Goal: Task Accomplishment & Management: Manage account settings

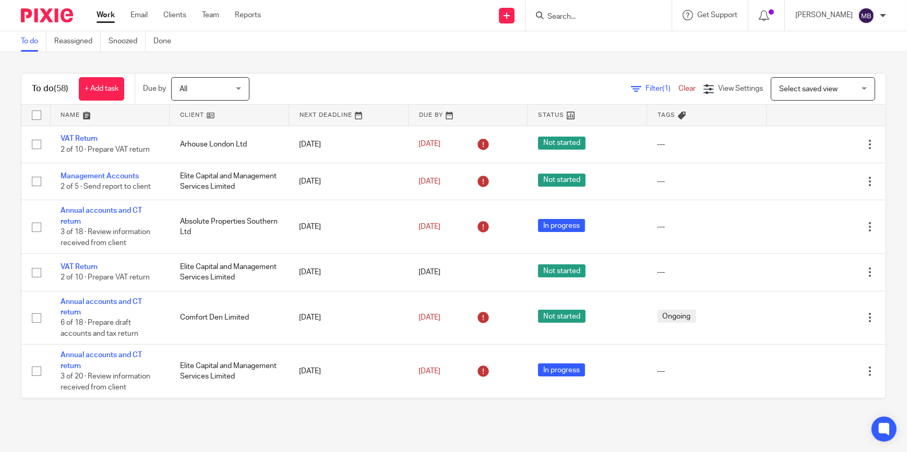
click at [597, 15] on input "Search" at bounding box center [593, 17] width 94 height 9
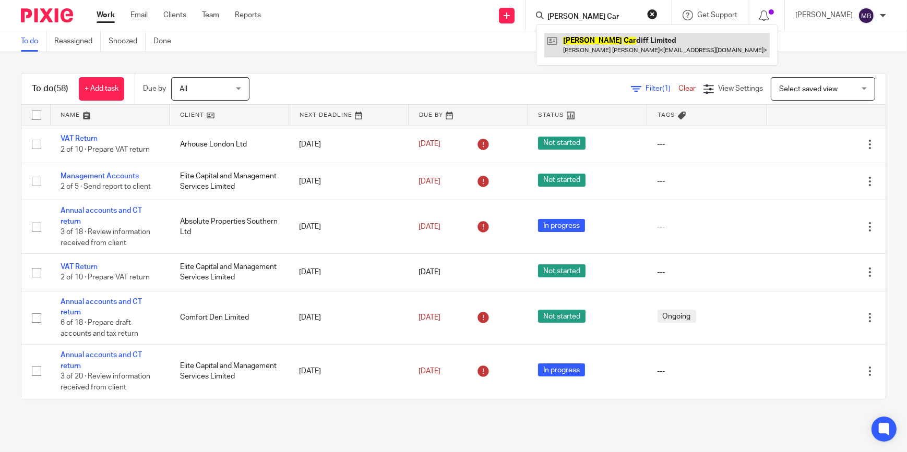
type input "Cooke Car"
click at [606, 37] on link at bounding box center [656, 45] width 225 height 24
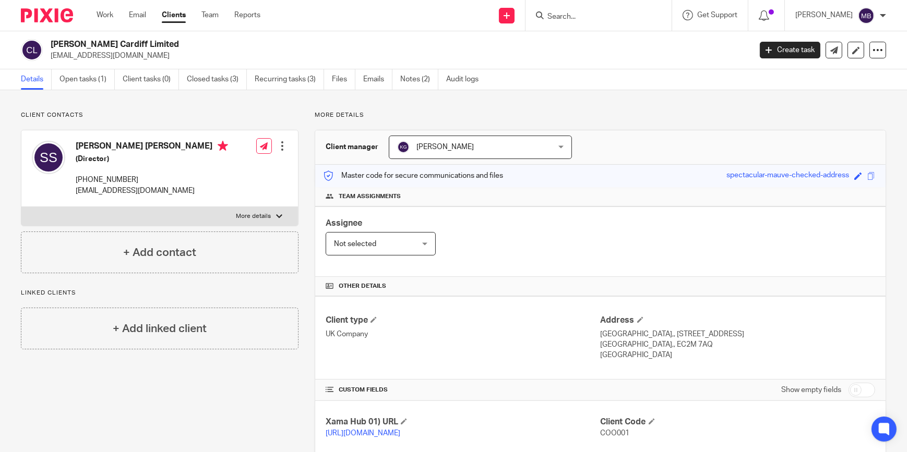
scroll to position [220, 0]
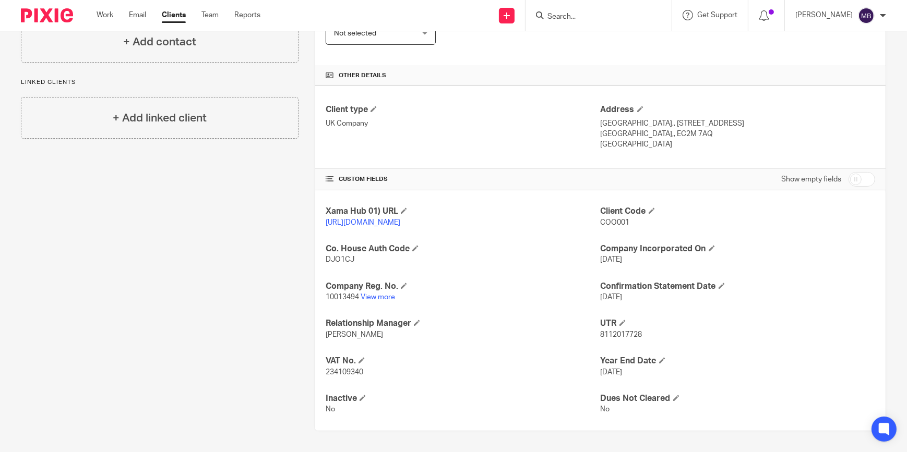
click at [573, 19] on input "Search" at bounding box center [593, 17] width 94 height 9
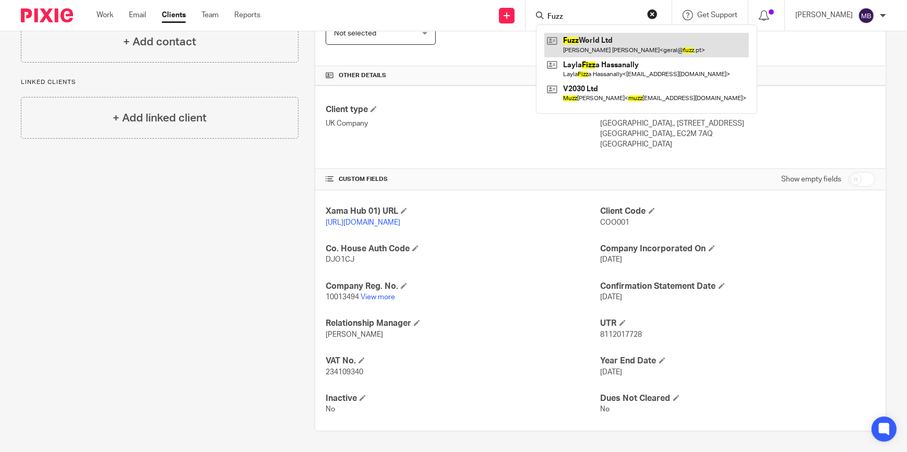
type input "Fuzz"
click at [596, 39] on link at bounding box center [646, 45] width 204 height 24
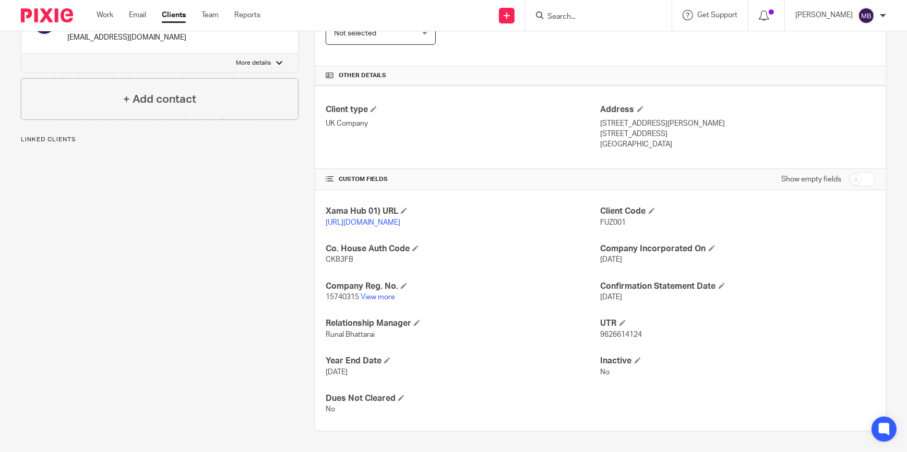
scroll to position [220, 0]
click at [382, 300] on link "View more" at bounding box center [377, 297] width 34 height 7
click at [621, 20] on input "Search" at bounding box center [593, 17] width 94 height 9
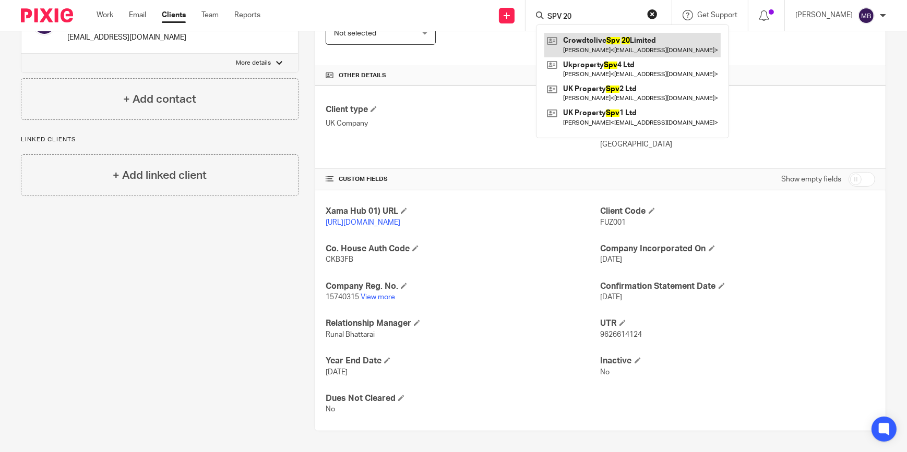
click at [614, 35] on link at bounding box center [632, 45] width 176 height 24
click at [595, 15] on input "SPV 20" at bounding box center [593, 17] width 94 height 9
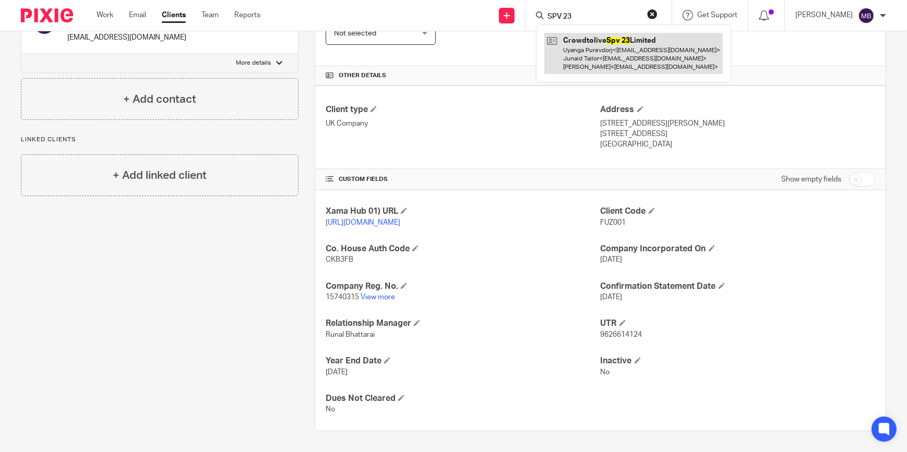
type input "SPV 23"
click at [606, 41] on link at bounding box center [633, 53] width 178 height 41
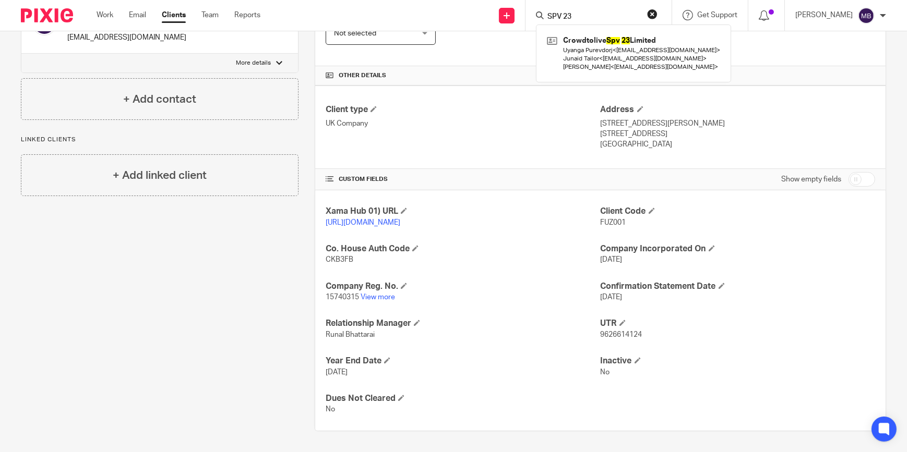
click at [55, 9] on img at bounding box center [47, 15] width 52 height 14
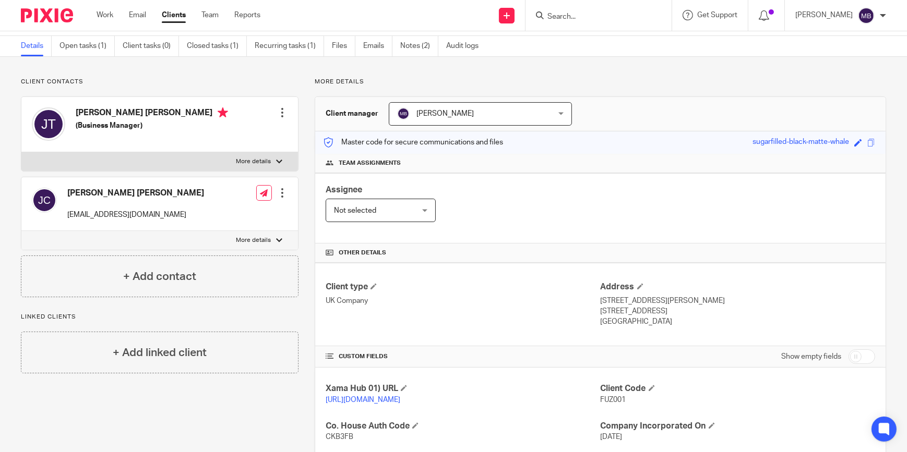
scroll to position [0, 0]
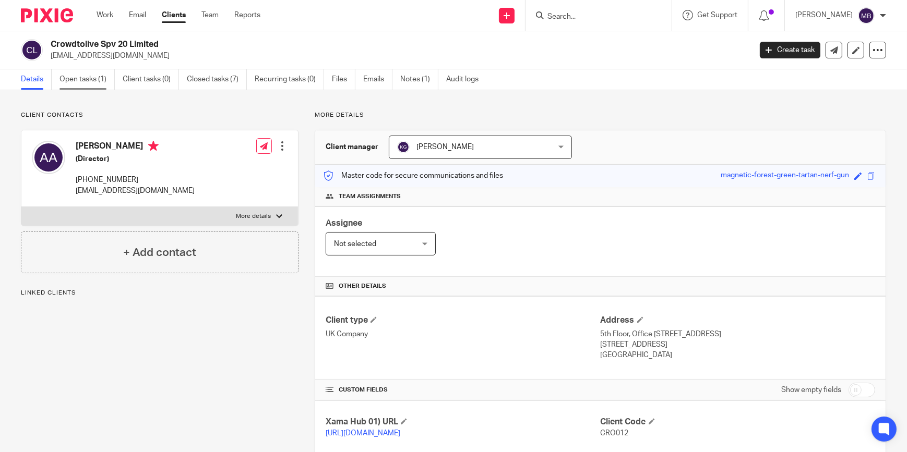
drag, startPoint x: 0, startPoint y: 0, endPoint x: 102, endPoint y: 85, distance: 132.6
click at [102, 85] on link "Open tasks (1)" at bounding box center [86, 79] width 55 height 20
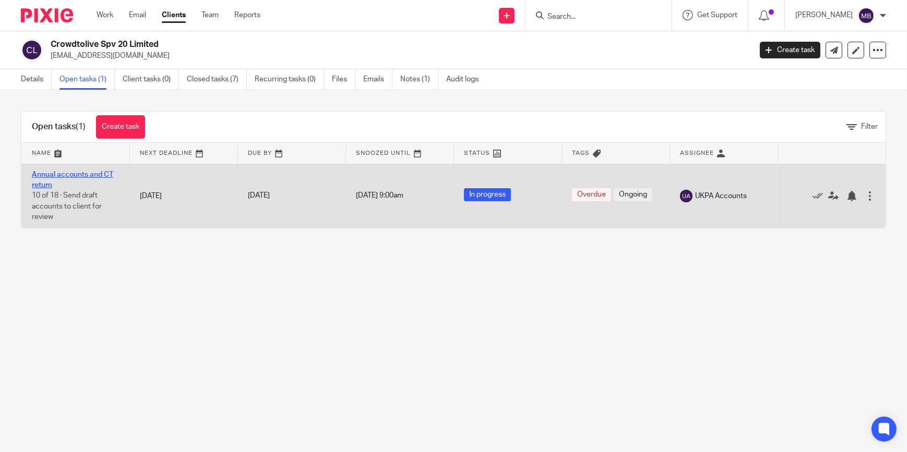
click at [99, 175] on link "Annual accounts and CT return" at bounding box center [72, 180] width 81 height 18
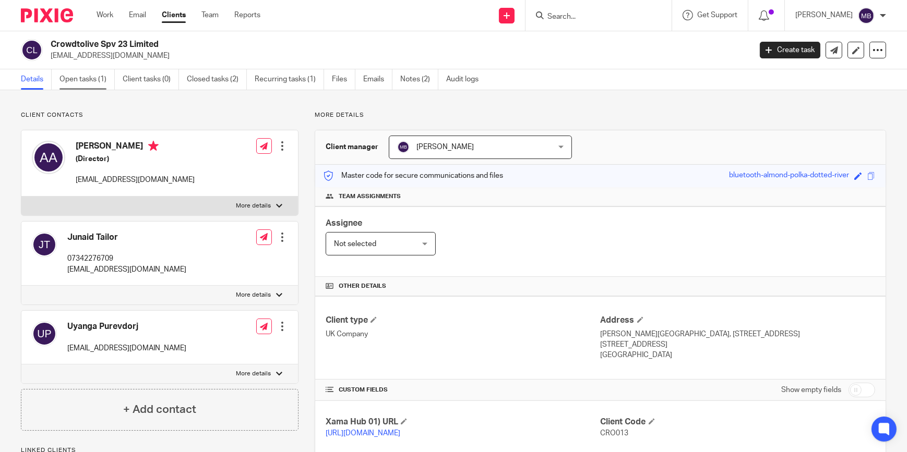
drag, startPoint x: 91, startPoint y: 75, endPoint x: 98, endPoint y: 89, distance: 14.9
click at [91, 75] on link "Open tasks (1)" at bounding box center [86, 79] width 55 height 20
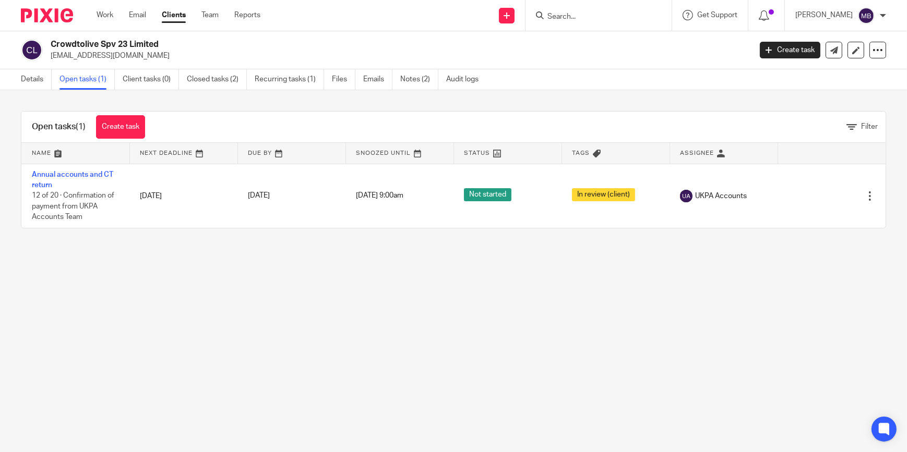
click at [87, 171] on link "Annual accounts and CT return" at bounding box center [72, 180] width 81 height 18
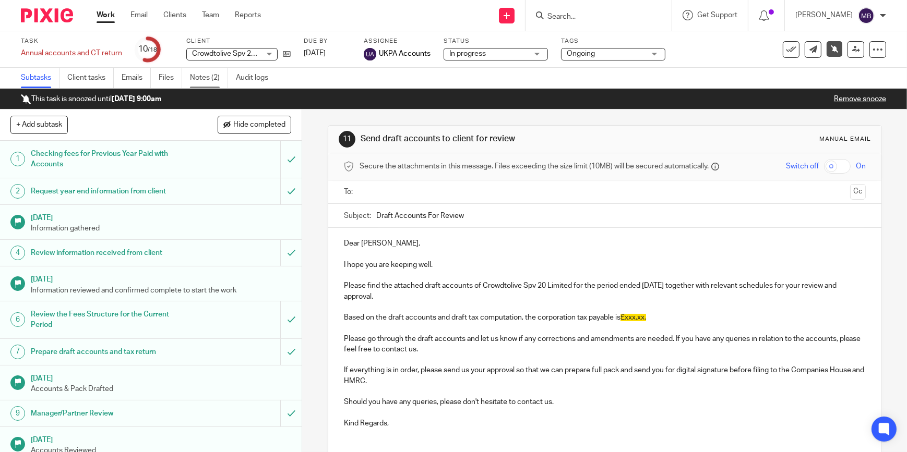
click at [219, 77] on link "Notes (2)" at bounding box center [209, 78] width 38 height 20
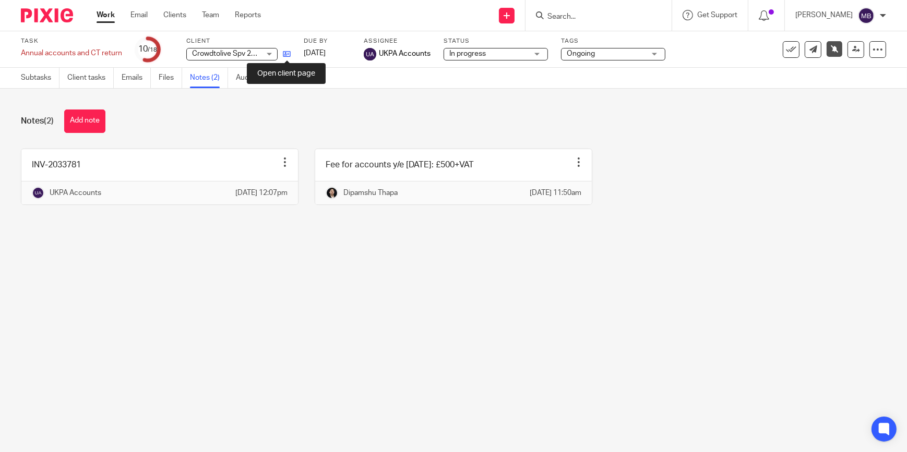
click at [287, 55] on icon at bounding box center [287, 54] width 8 height 8
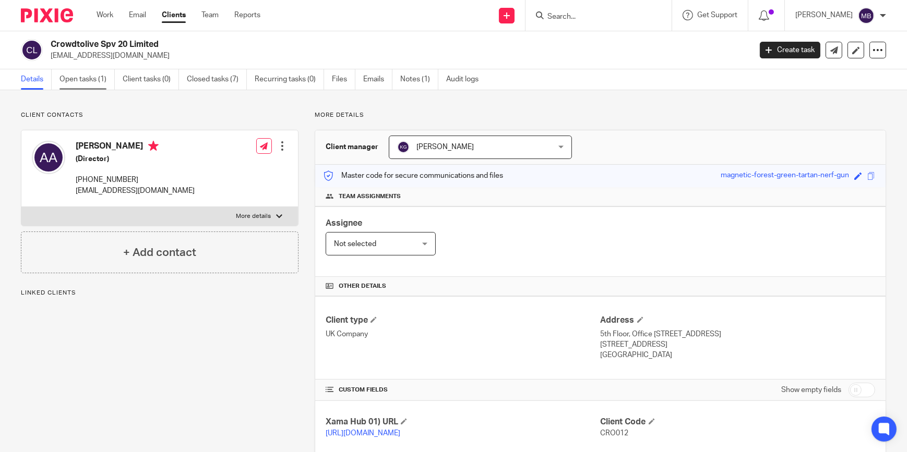
drag, startPoint x: 0, startPoint y: 0, endPoint x: 95, endPoint y: 79, distance: 123.7
click at [95, 79] on link "Open tasks (1)" at bounding box center [86, 79] width 55 height 20
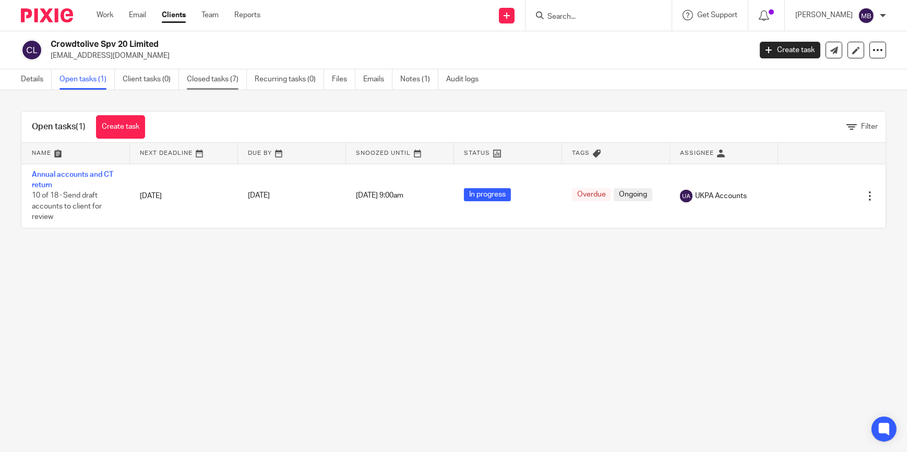
click at [213, 83] on link "Closed tasks (7)" at bounding box center [217, 79] width 60 height 20
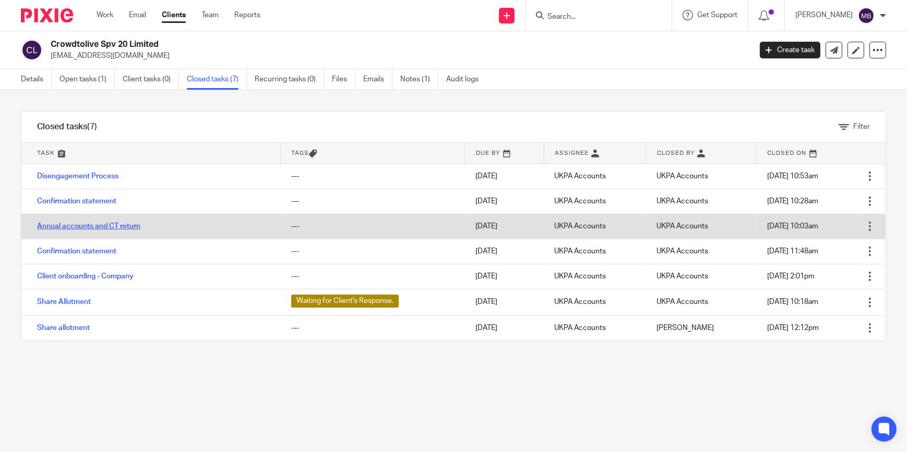
click at [104, 223] on link "Annual accounts and CT return" at bounding box center [88, 226] width 103 height 7
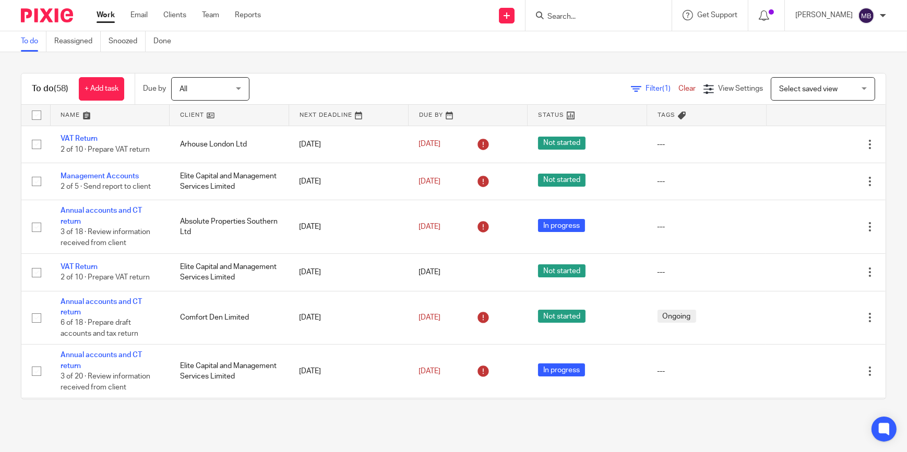
click at [563, 15] on input "Search" at bounding box center [593, 17] width 94 height 9
type input "D"
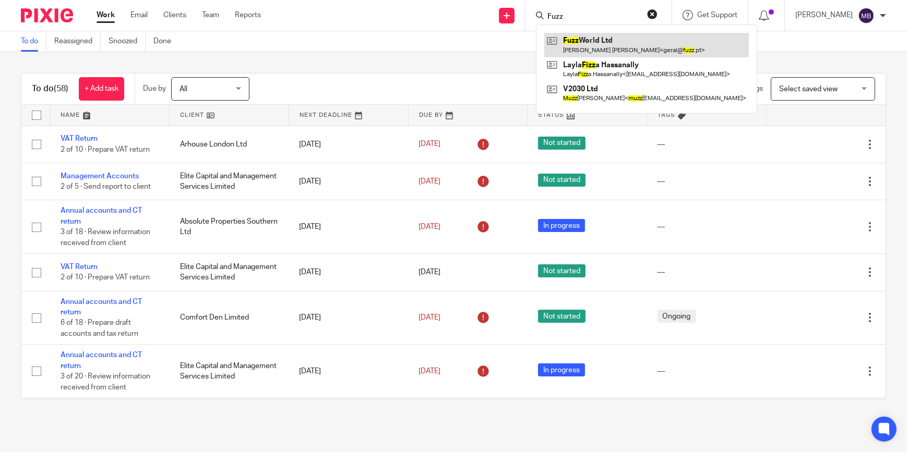
type input "Fuzz"
click at [589, 48] on link at bounding box center [646, 45] width 204 height 24
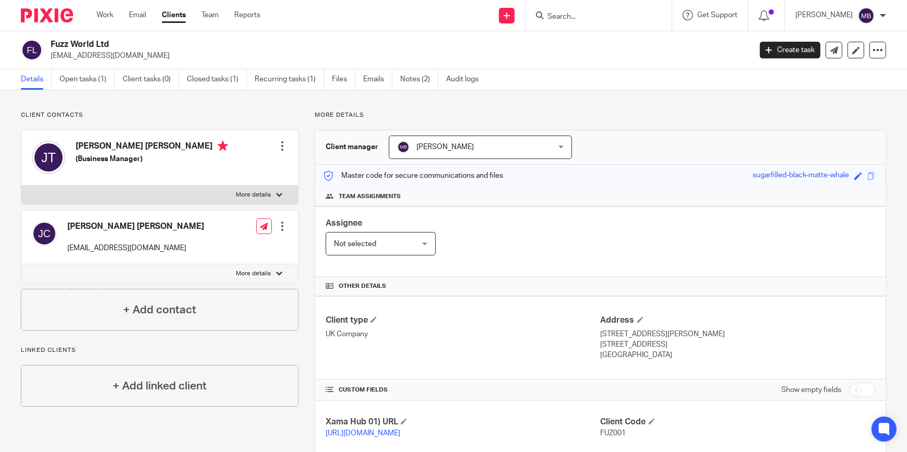
click at [93, 45] on h2 "Fuzz World Ltd" at bounding box center [328, 44] width 554 height 11
click at [53, 4] on div at bounding box center [43, 15] width 86 height 31
click at [55, 13] on img at bounding box center [47, 15] width 52 height 14
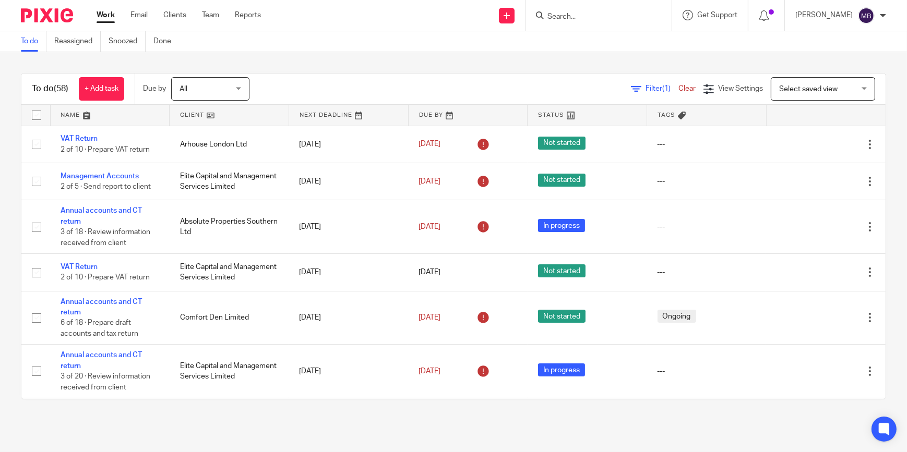
click at [596, 15] on input "Search" at bounding box center [593, 17] width 94 height 9
type input "Khaira"
click at [619, 42] on link at bounding box center [608, 41] width 129 height 16
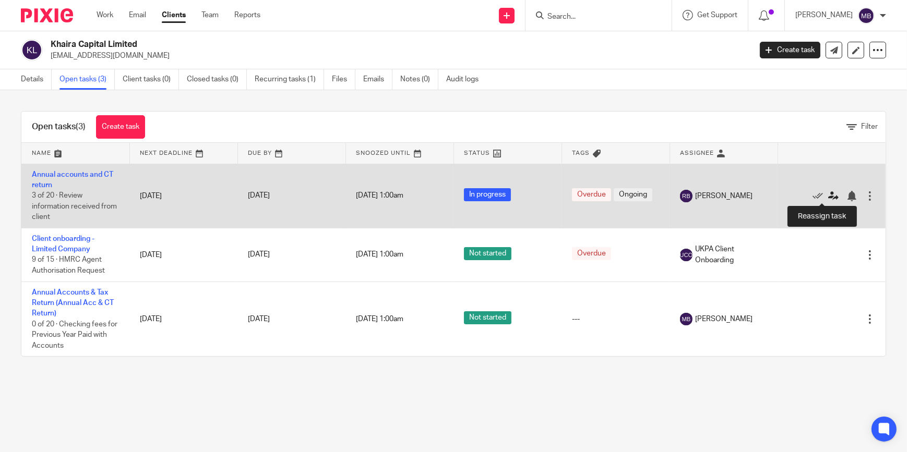
click at [828, 198] on icon at bounding box center [833, 196] width 10 height 10
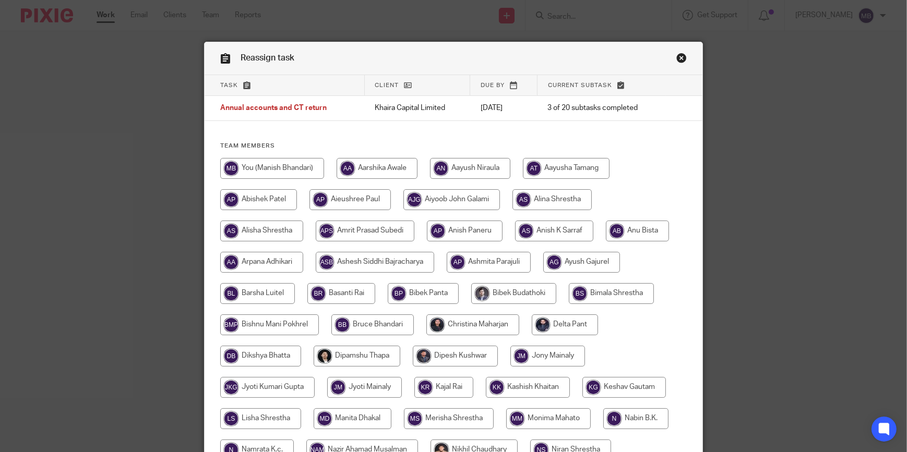
click at [285, 172] on input "radio" at bounding box center [272, 168] width 104 height 21
radio input "true"
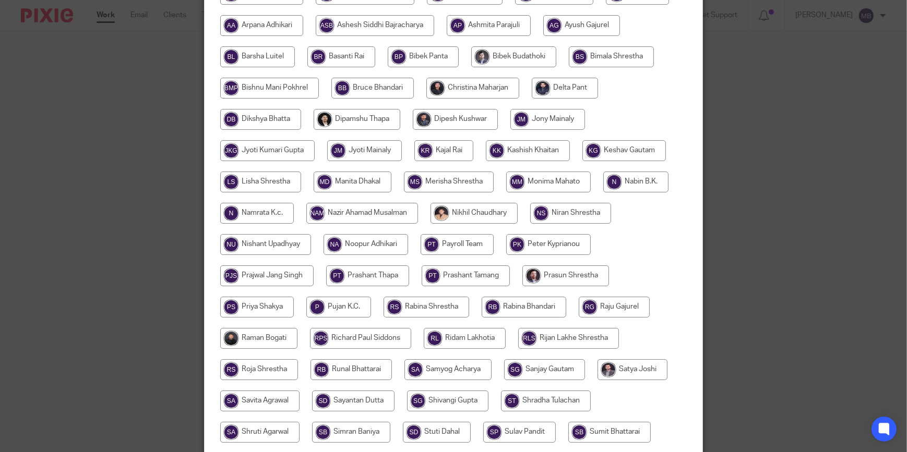
scroll to position [379, 0]
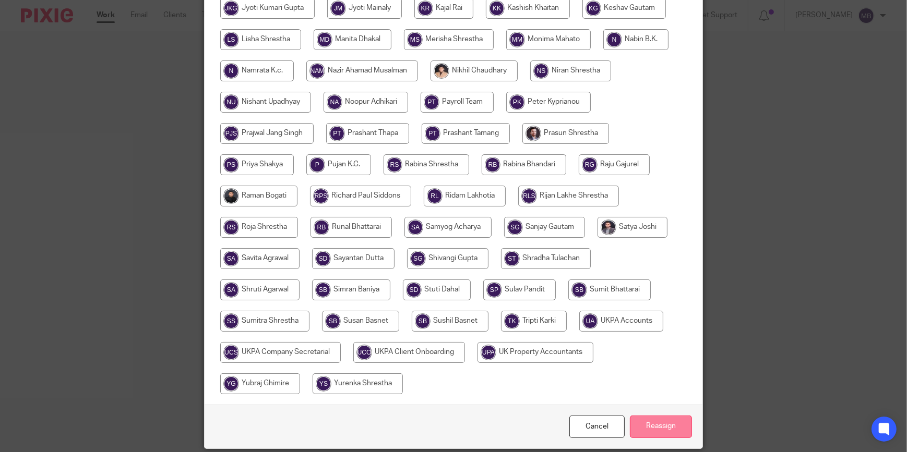
click at [666, 424] on input "Reassign" at bounding box center [661, 427] width 62 height 22
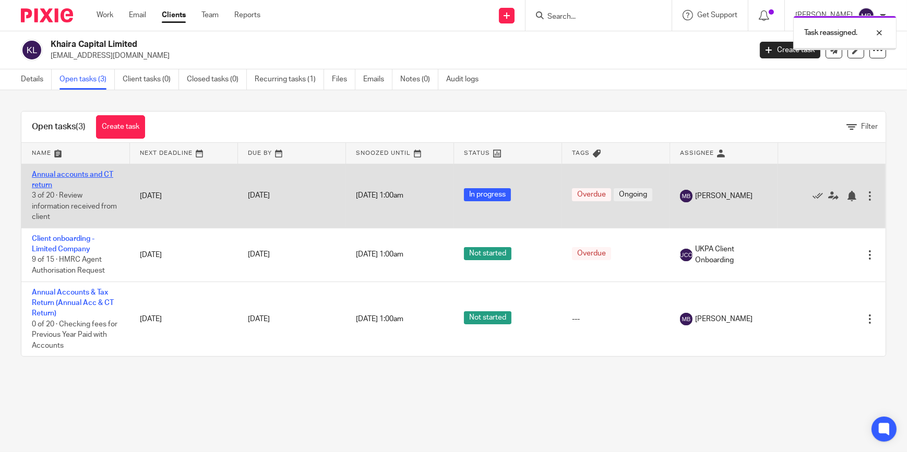
click at [70, 177] on link "Annual accounts and CT return" at bounding box center [72, 180] width 81 height 18
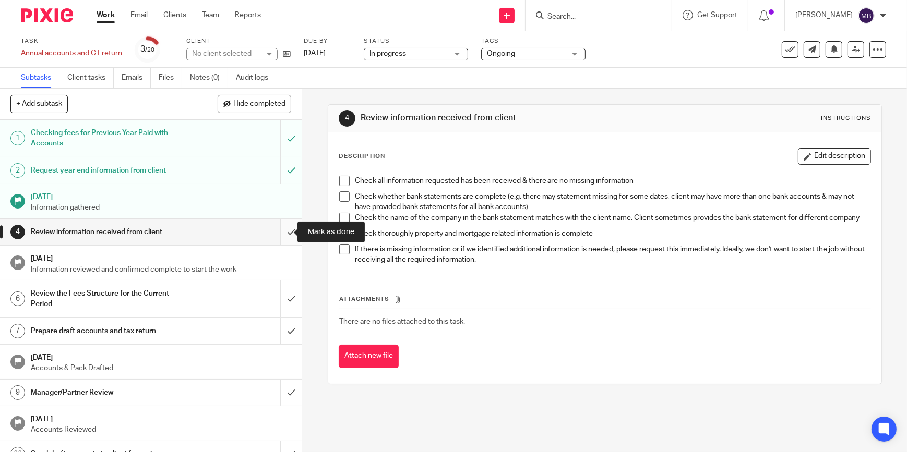
click at [286, 234] on input "submit" at bounding box center [150, 232] width 301 height 26
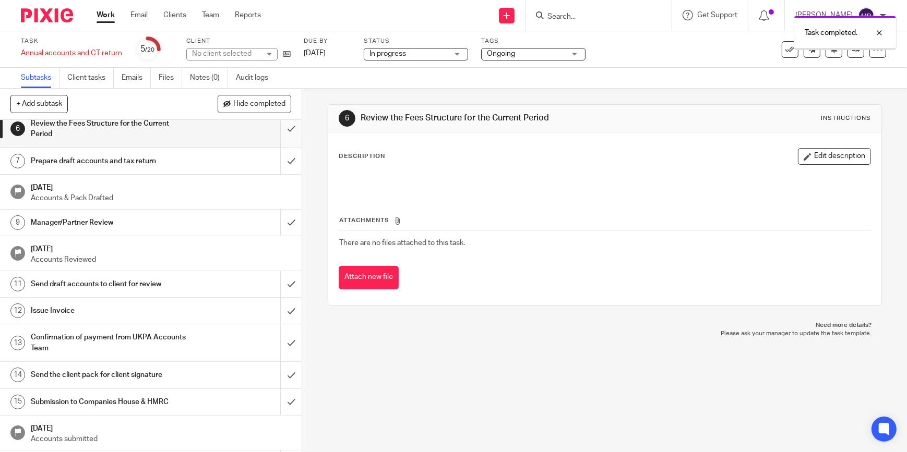
scroll to position [94, 0]
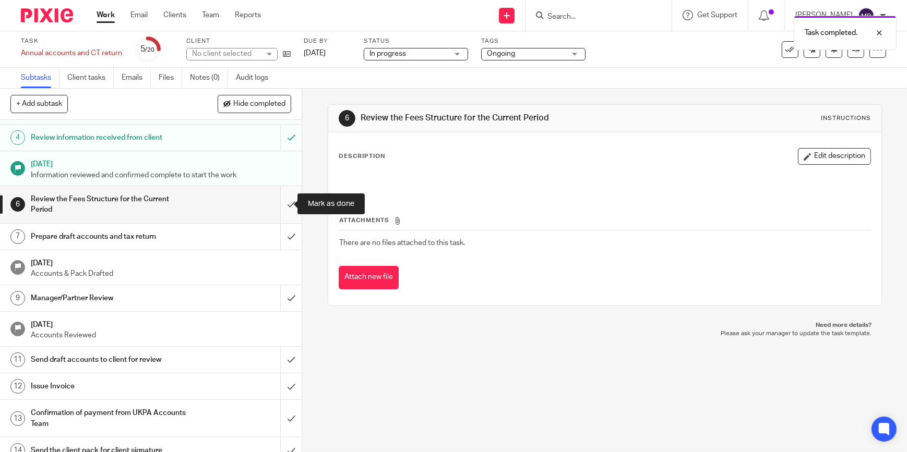
click at [284, 203] on input "submit" at bounding box center [150, 204] width 301 height 37
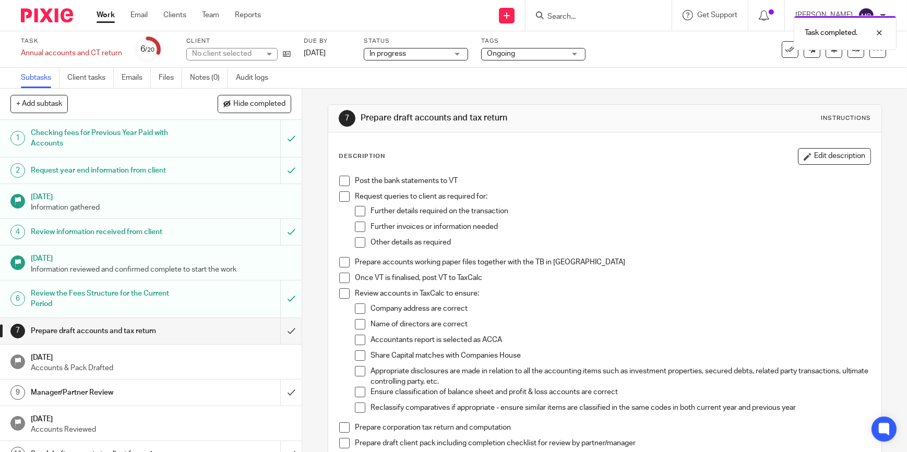
click at [57, 21] on img at bounding box center [47, 15] width 52 height 14
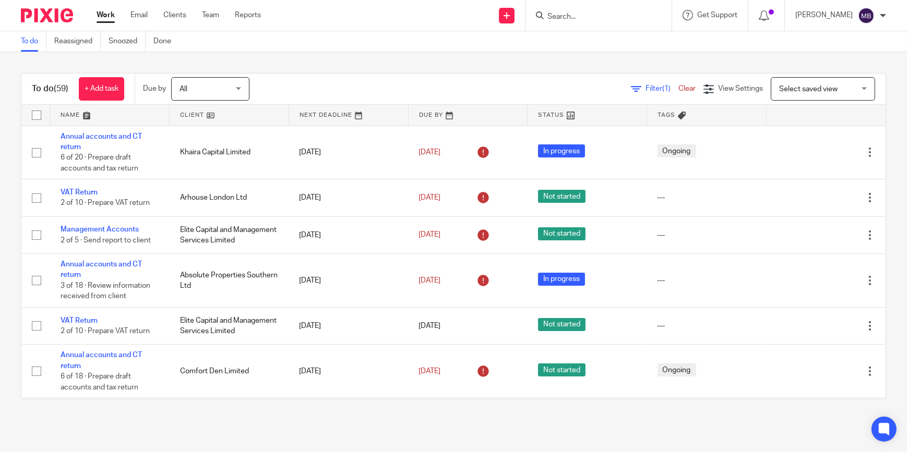
click at [33, 11] on img at bounding box center [47, 15] width 52 height 14
click at [571, 24] on div at bounding box center [598, 15] width 146 height 31
click at [581, 20] on input "Search" at bounding box center [593, 17] width 94 height 9
type input "Khaira"
click at [592, 51] on div "Khaira Capital Limited" at bounding box center [609, 41] width 146 height 32
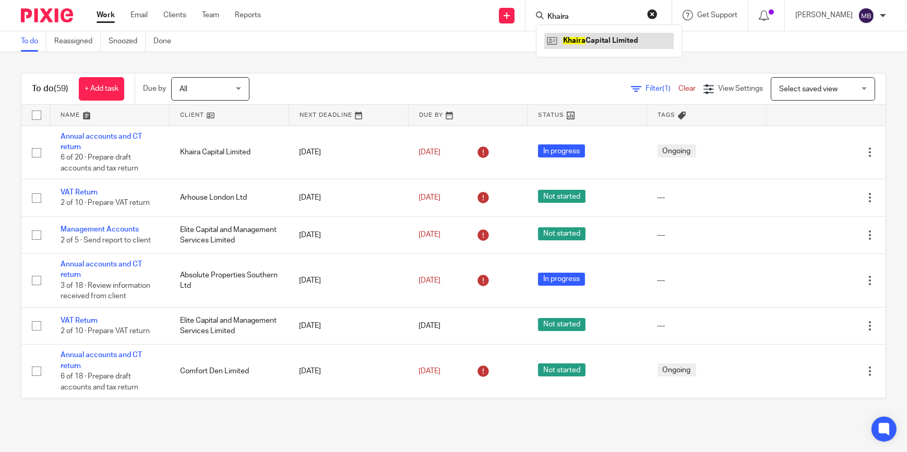
click at [600, 46] on link at bounding box center [608, 41] width 129 height 16
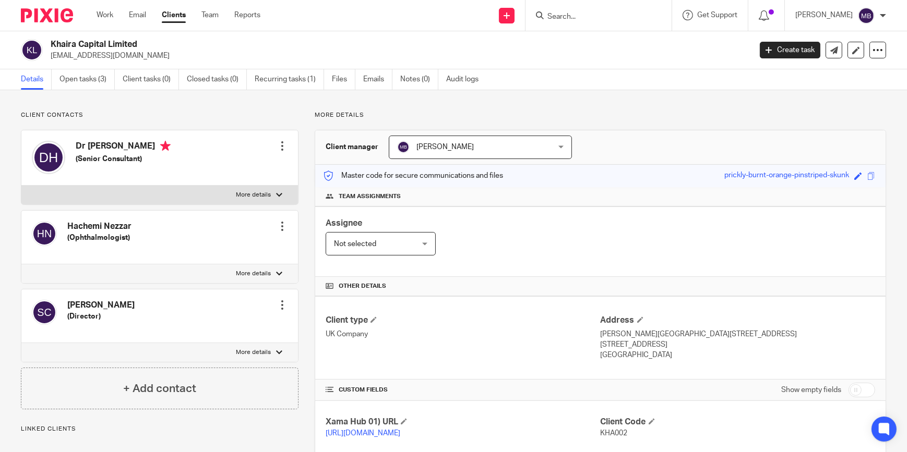
scroll to position [183, 0]
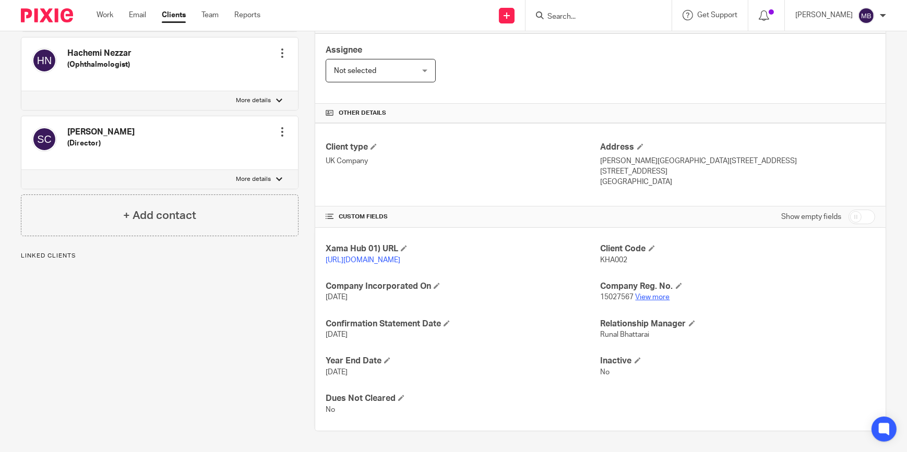
click at [650, 297] on link "View more" at bounding box center [652, 297] width 34 height 7
